Goal: Transaction & Acquisition: Purchase product/service

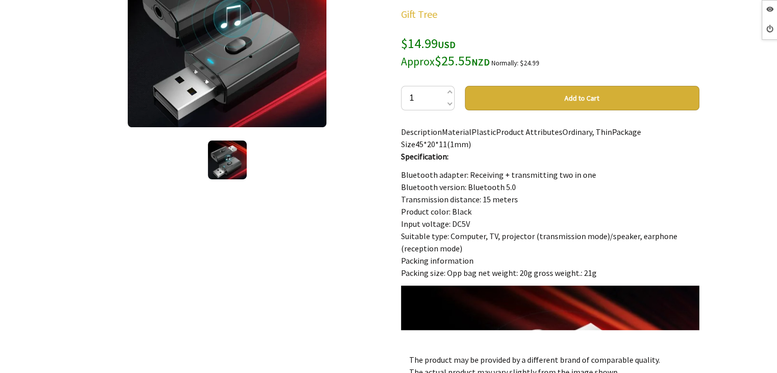
scroll to position [204, 0]
click at [522, 140] on div "USB Bluetooth Audio Adapter Receive and Transmit Two-in-One 5.0 Hands-Free Call…" at bounding box center [550, 224] width 315 height 608
click at [434, 141] on div "DescriptionMaterialPlasticProduct AttributesOrdinary, ThinPackage Size45*20*11(…" at bounding box center [550, 228] width 298 height 204
drag, startPoint x: 466, startPoint y: 140, endPoint x: 400, endPoint y: 133, distance: 66.2
click at [401, 133] on div "DescriptionMaterialPlasticProduct AttributesOrdinary, ThinPackage Size45*20*11(…" at bounding box center [550, 228] width 298 height 204
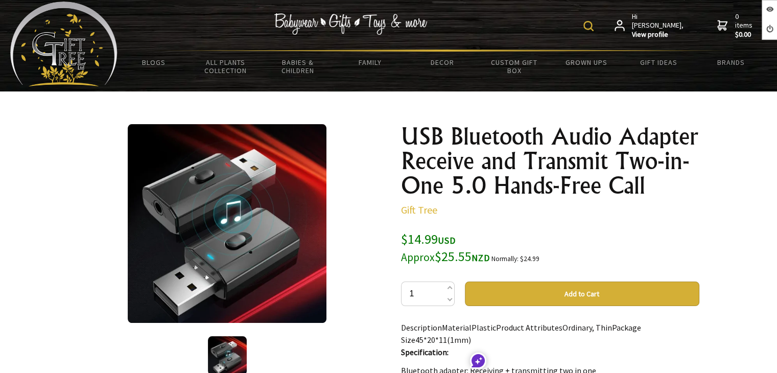
scroll to position [0, 0]
